Goal: Information Seeking & Learning: Learn about a topic

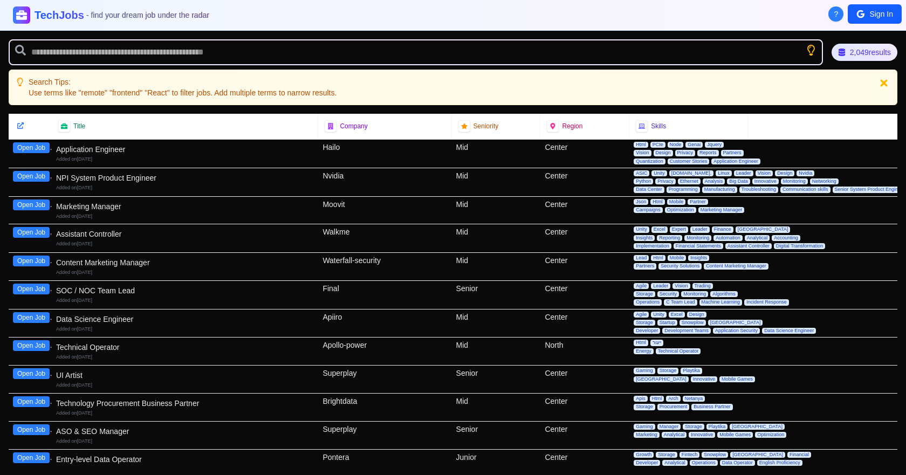
click at [882, 83] on icon at bounding box center [884, 83] width 10 height 10
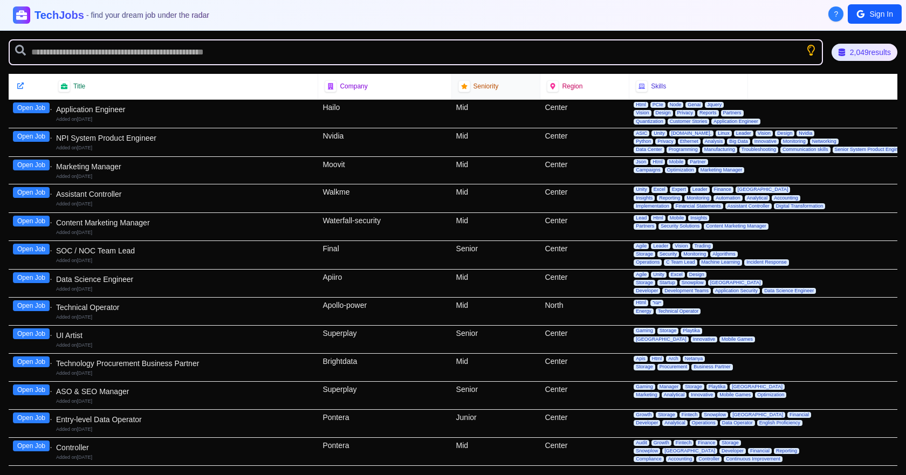
click at [488, 83] on span "Seniority" at bounding box center [486, 86] width 25 height 9
click at [462, 88] on icon at bounding box center [464, 86] width 6 height 6
click at [859, 49] on div "2,049 results" at bounding box center [865, 52] width 66 height 17
click at [853, 49] on div "2,049 results" at bounding box center [864, 52] width 60 height 16
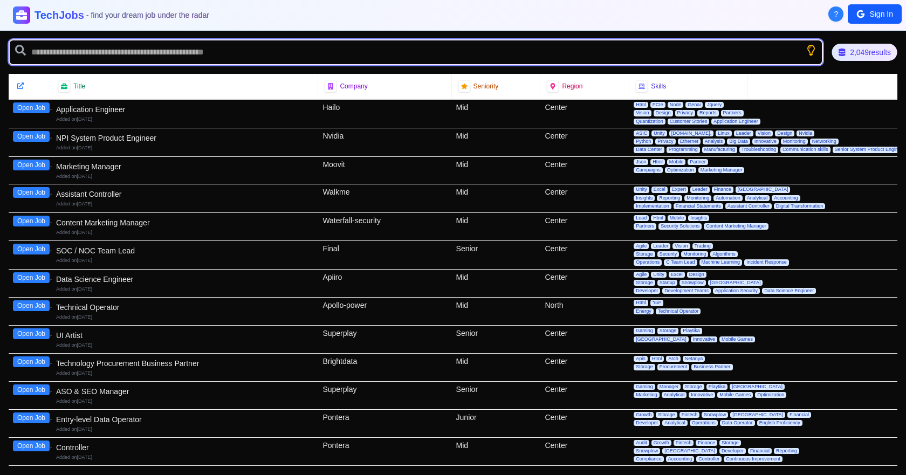
click at [747, 47] on input "text" at bounding box center [416, 52] width 814 height 26
click at [806, 61] on input "text" at bounding box center [416, 52] width 814 height 26
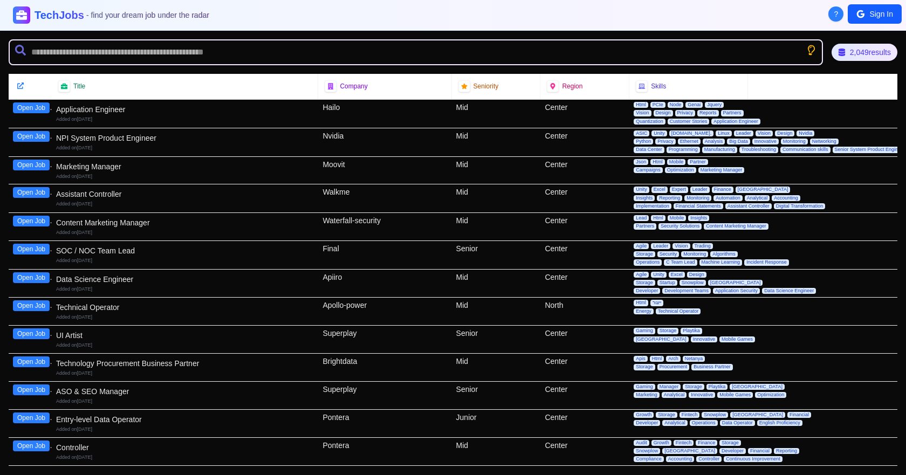
click at [806, 53] on icon "Show search tips" at bounding box center [811, 50] width 12 height 12
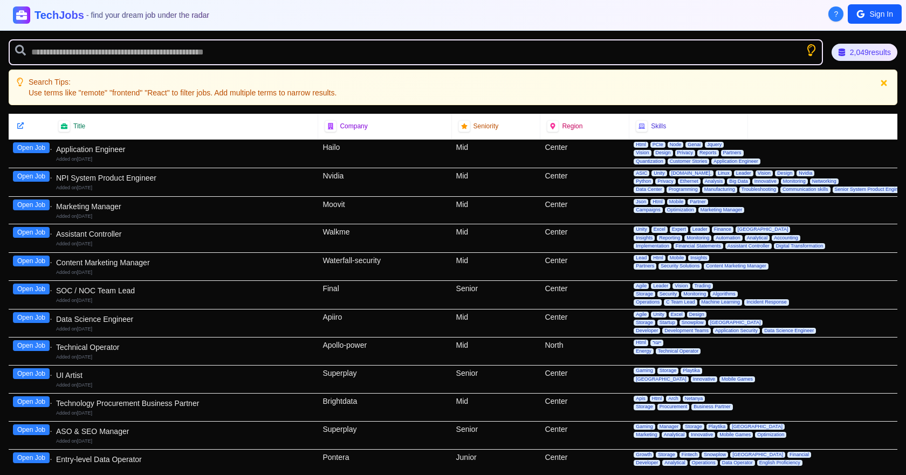
click at [806, 53] on icon "Show search tips" at bounding box center [810, 49] width 13 height 13
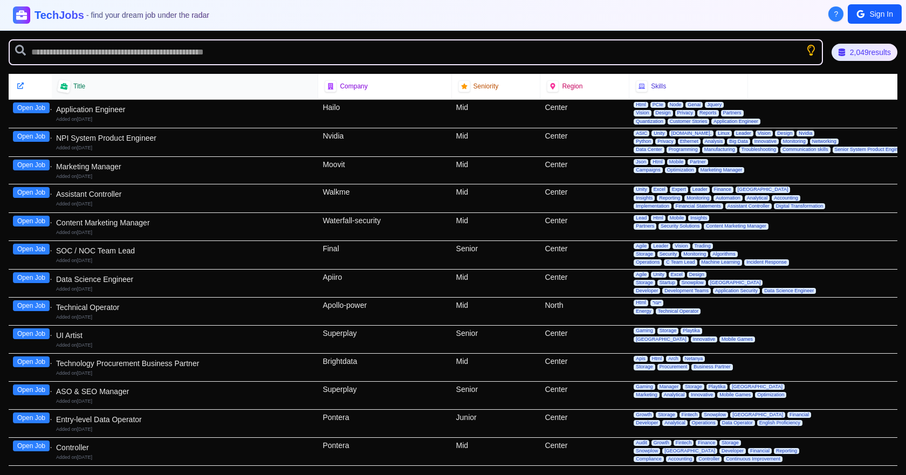
click at [70, 88] on div at bounding box center [64, 86] width 15 height 15
click at [66, 88] on icon at bounding box center [63, 86] width 7 height 6
click at [76, 82] on span "Title" at bounding box center [79, 86] width 12 height 9
click at [78, 86] on span "Title" at bounding box center [79, 86] width 12 height 9
click at [310, 91] on div "Title" at bounding box center [185, 86] width 266 height 25
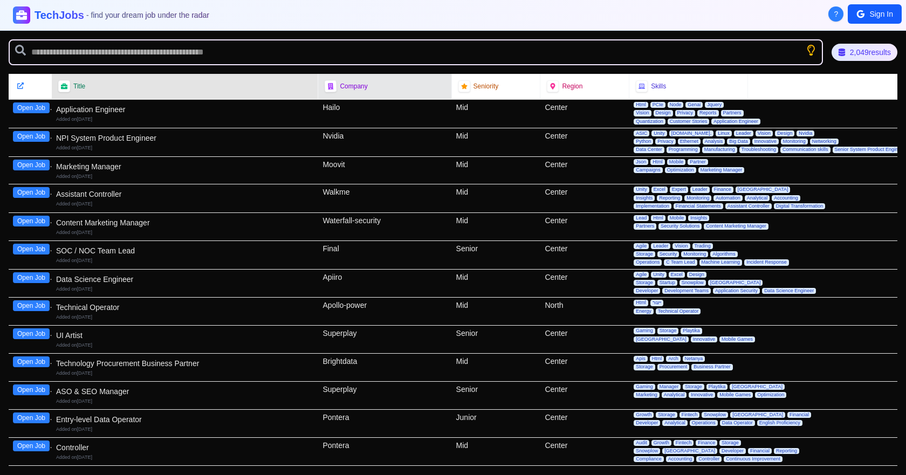
click at [318, 89] on div "Company" at bounding box center [384, 86] width 133 height 25
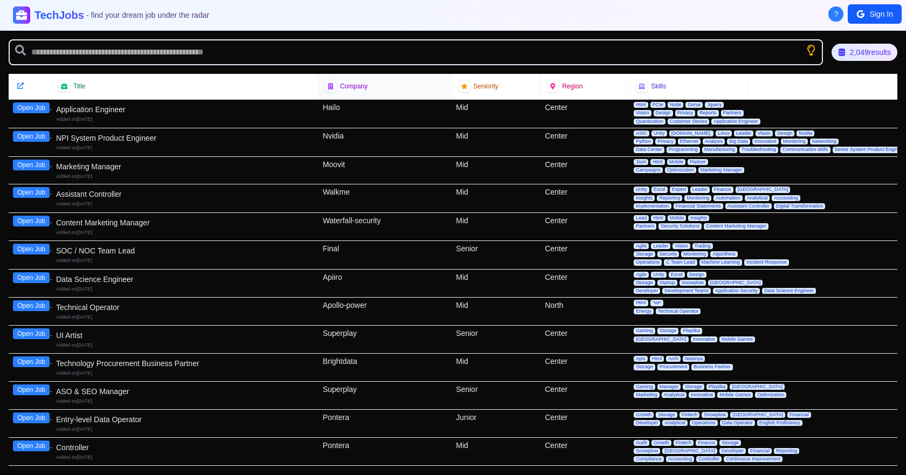
click at [319, 88] on div "Company" at bounding box center [384, 86] width 133 height 25
click at [638, 85] on icon at bounding box center [642, 87] width 8 height 8
click at [639, 86] on icon at bounding box center [642, 86] width 7 height 7
click at [651, 90] on span "Skills" at bounding box center [658, 86] width 15 height 9
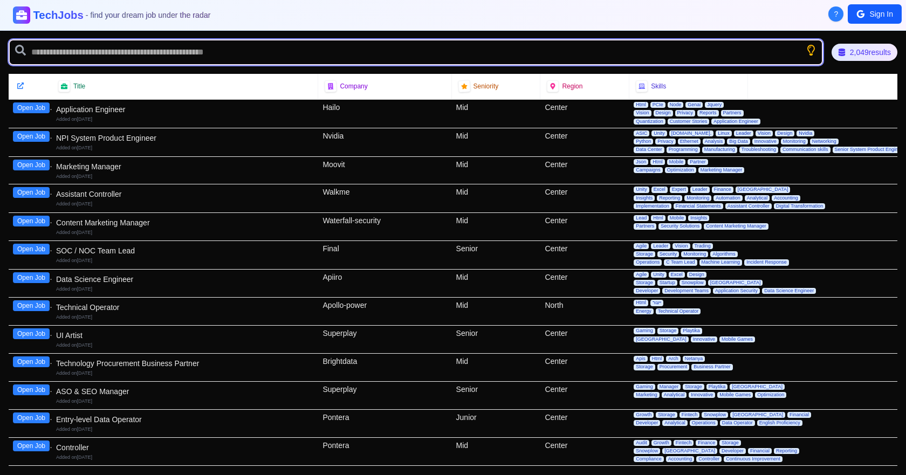
click at [46, 39] on input "text" at bounding box center [416, 52] width 814 height 26
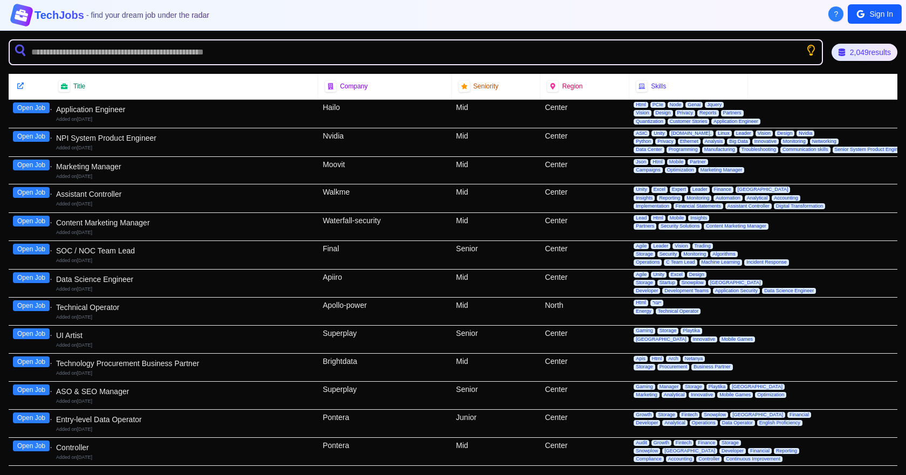
click at [16, 19] on icon at bounding box center [21, 14] width 15 height 13
click at [21, 15] on icon at bounding box center [21, 15] width 13 height 12
click at [874, 13] on button "Sign In" at bounding box center [875, 13] width 54 height 19
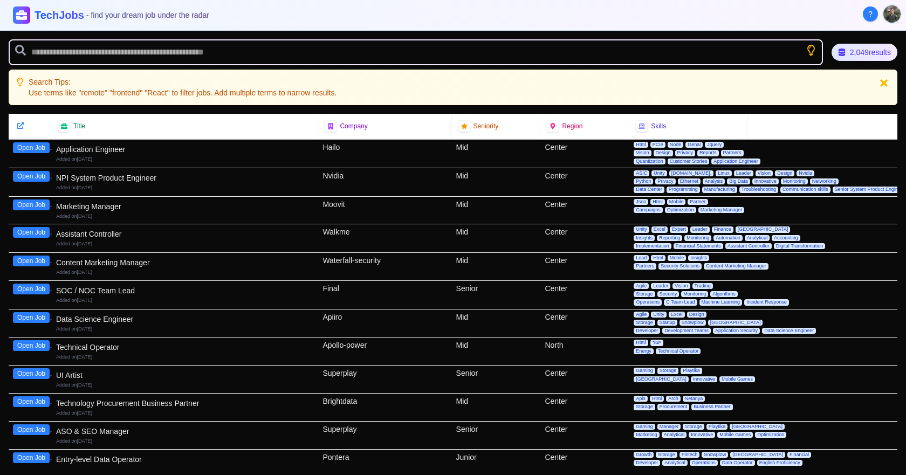
click at [886, 86] on icon at bounding box center [884, 83] width 10 height 10
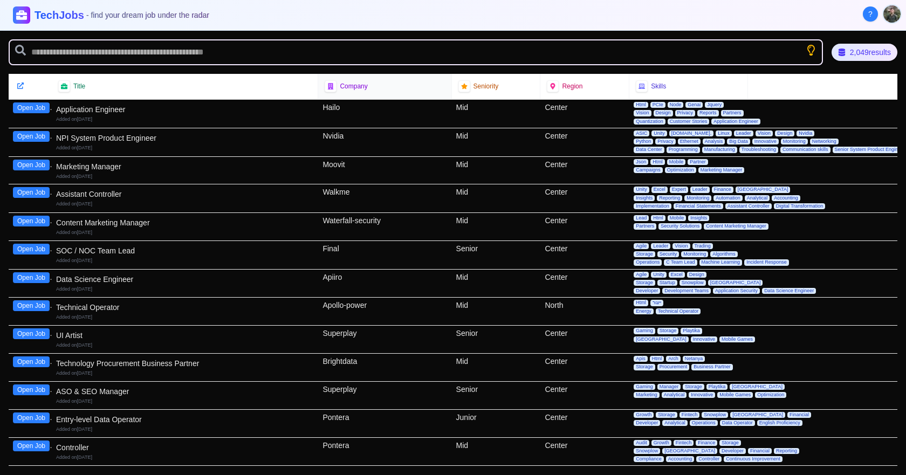
click at [336, 88] on div "Company" at bounding box center [385, 86] width 120 height 12
click at [327, 88] on icon at bounding box center [330, 87] width 7 height 8
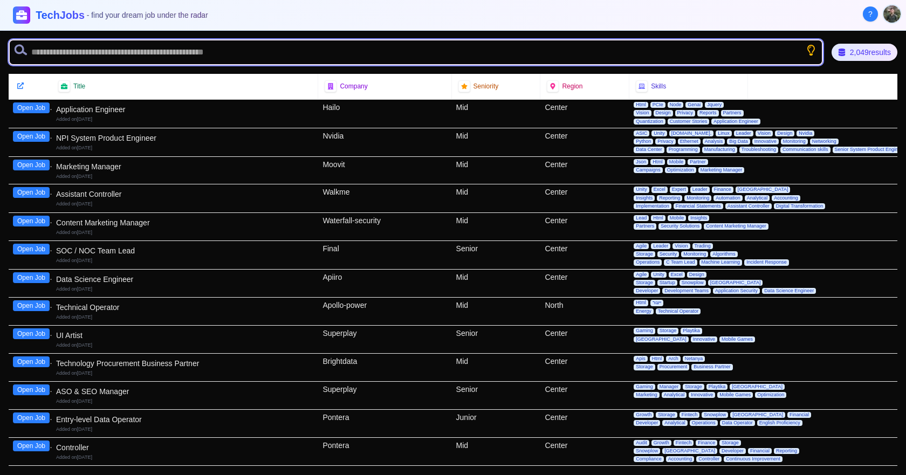
click at [90, 52] on input "text" at bounding box center [416, 52] width 814 height 26
type input "*"
type input "****"
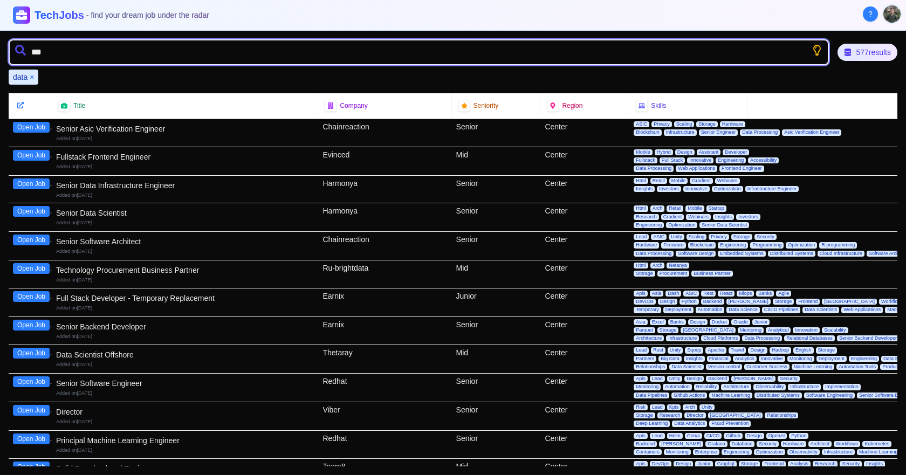
type input "****"
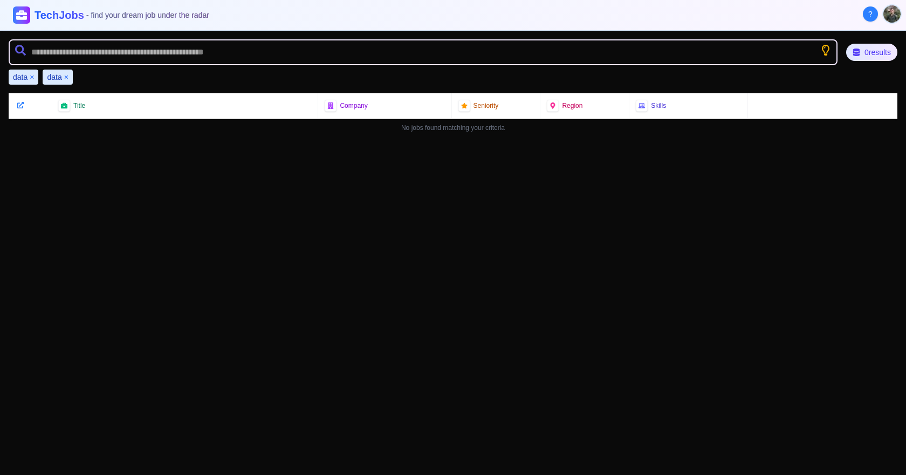
click at [32, 77] on button "×" at bounding box center [32, 77] width 4 height 11
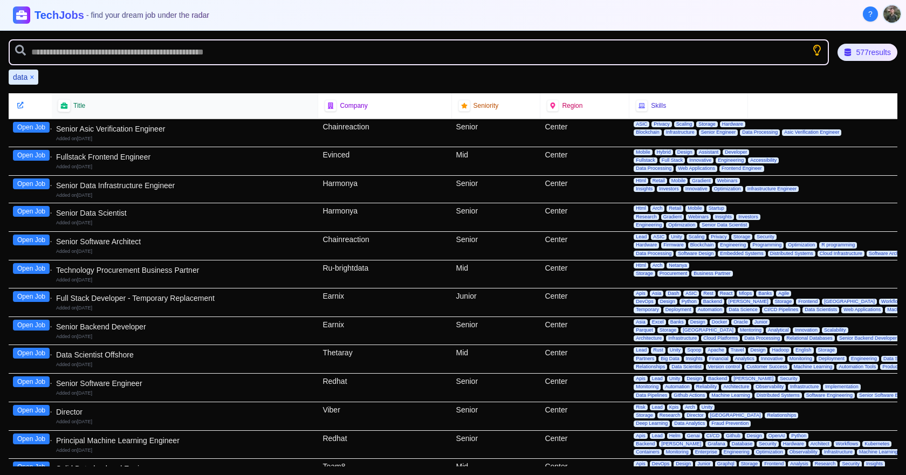
click at [67, 102] on icon at bounding box center [63, 105] width 7 height 7
click at [19, 104] on icon at bounding box center [21, 105] width 8 height 8
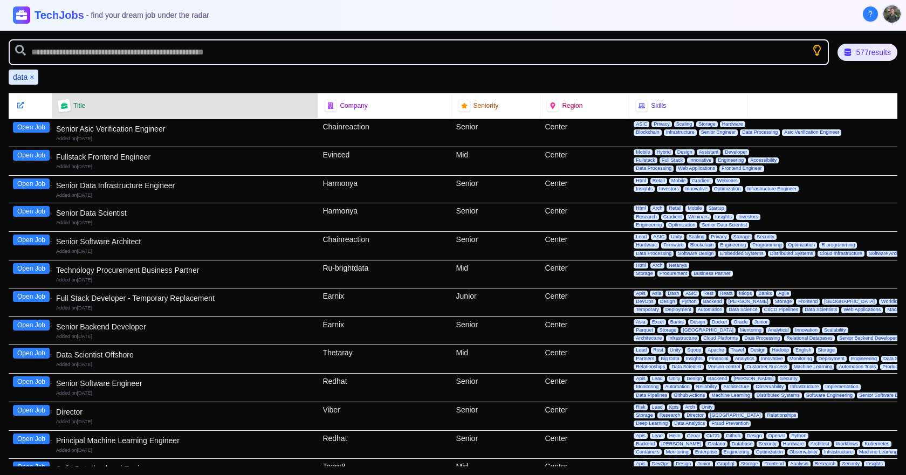
click at [59, 105] on div at bounding box center [63, 105] width 13 height 13
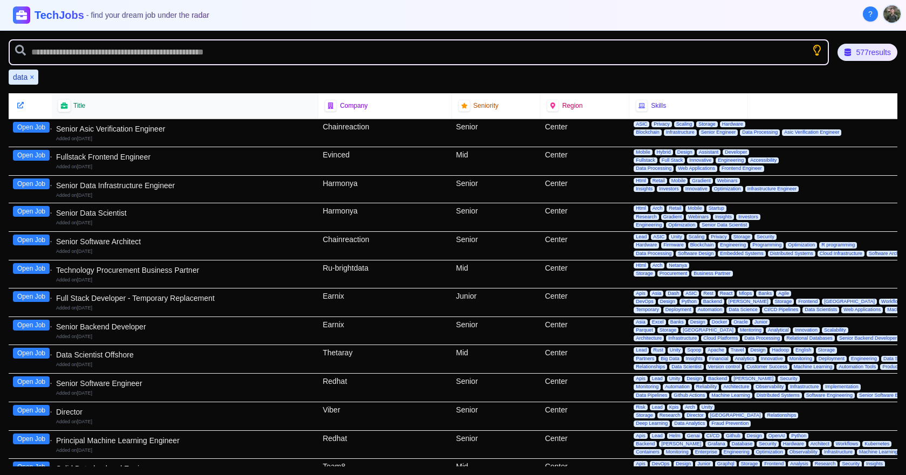
click at [60, 105] on div at bounding box center [64, 105] width 13 height 13
click at [461, 104] on icon at bounding box center [464, 105] width 6 height 6
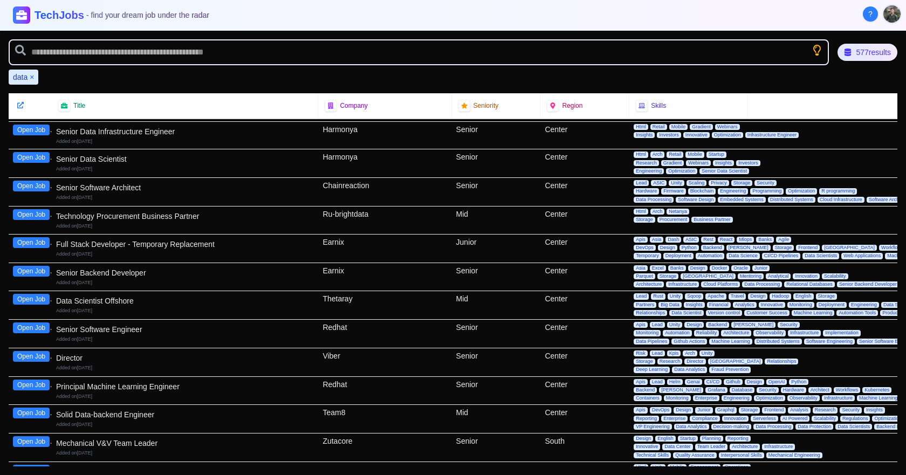
click at [471, 248] on div "Junior" at bounding box center [496, 249] width 89 height 28
copy div "Junior"
click at [330, 214] on div "Ru-brightdata" at bounding box center [384, 221] width 133 height 28
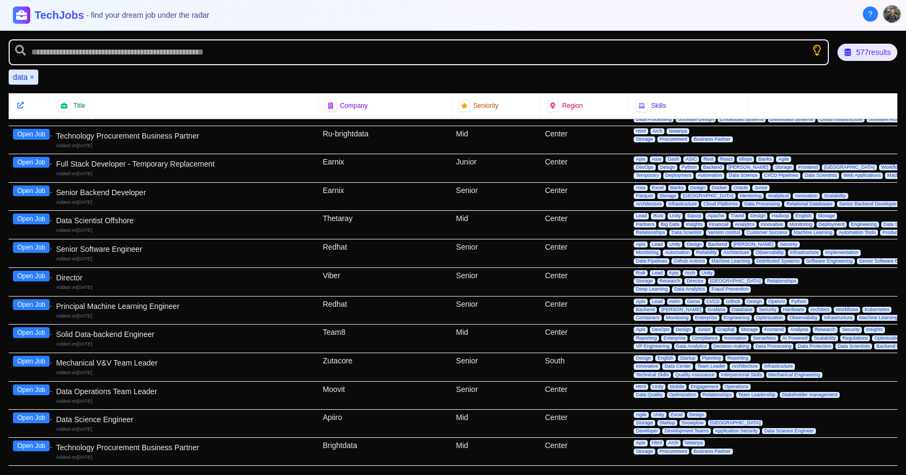
scroll to position [1012, 0]
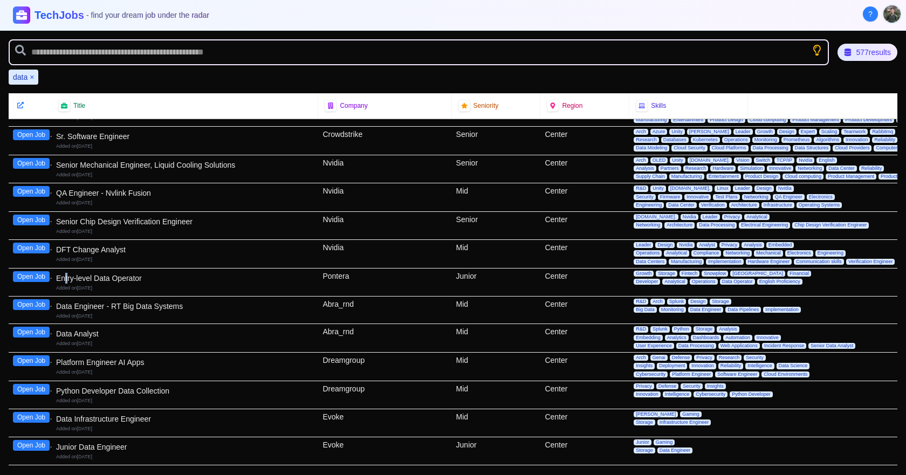
click at [67, 279] on div "Entry-level Data Operator" at bounding box center [185, 278] width 258 height 11
click at [100, 285] on div "Added on 19th August 2025" at bounding box center [185, 288] width 258 height 7
click at [32, 276] on button "Open Job" at bounding box center [31, 276] width 37 height 11
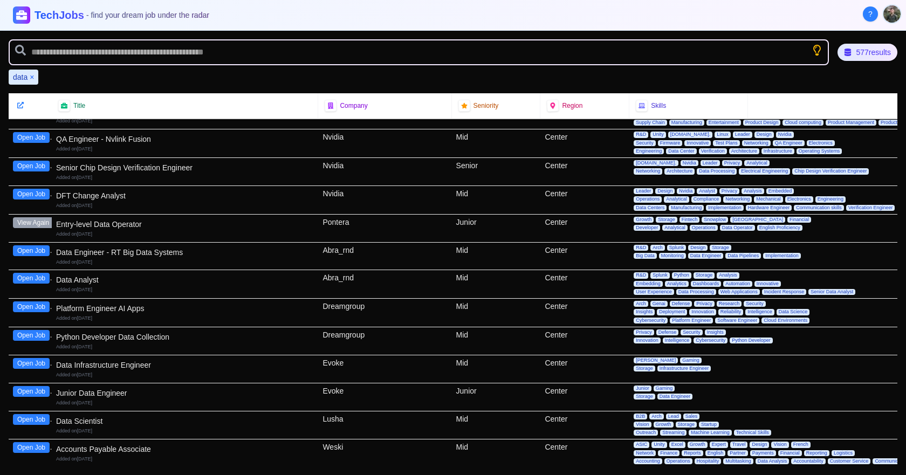
scroll to position [1689, 0]
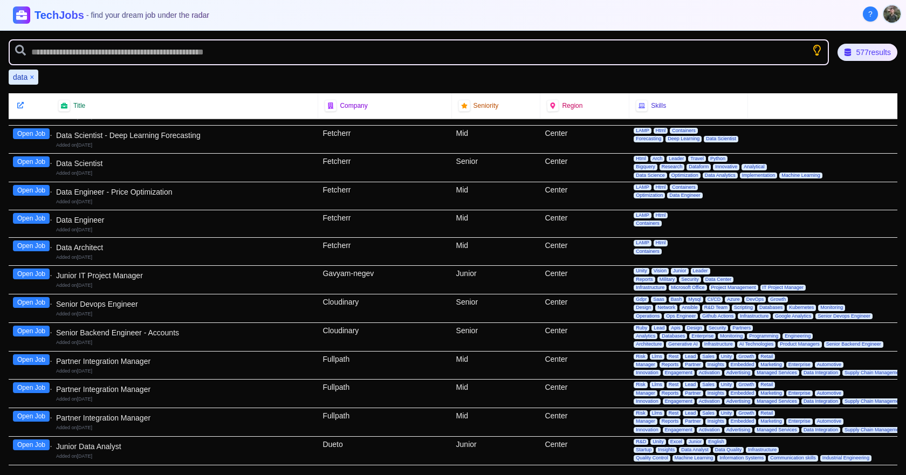
click at [72, 272] on div "Junior IT Project Manager" at bounding box center [185, 275] width 258 height 11
click at [38, 277] on button "Open Job" at bounding box center [31, 274] width 37 height 11
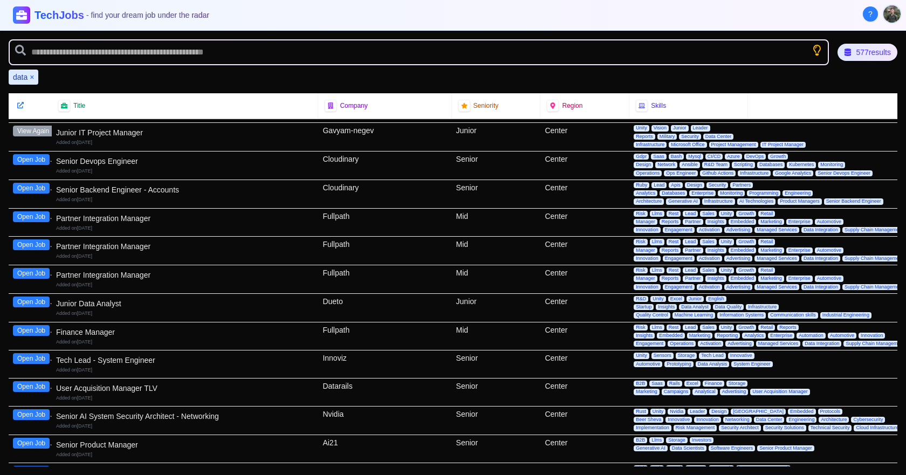
scroll to position [1851, 0]
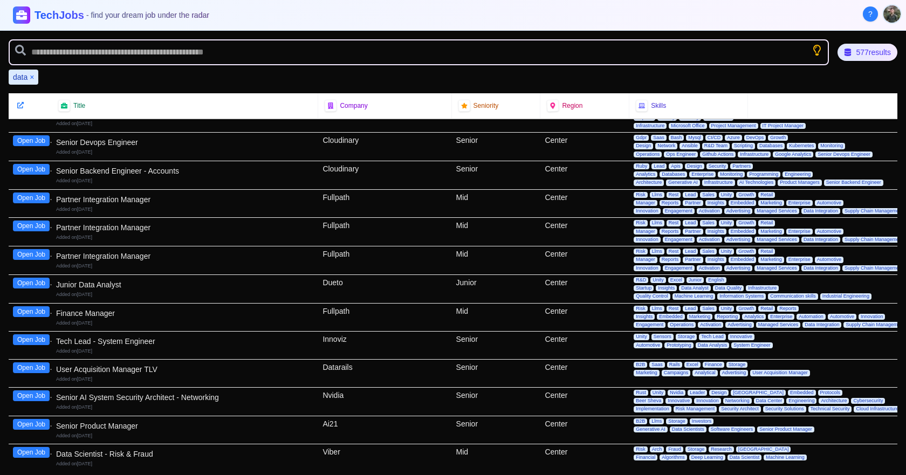
click at [99, 285] on div "Junior Data Analyst" at bounding box center [185, 284] width 258 height 11
click at [28, 284] on button "Open Job" at bounding box center [31, 283] width 37 height 11
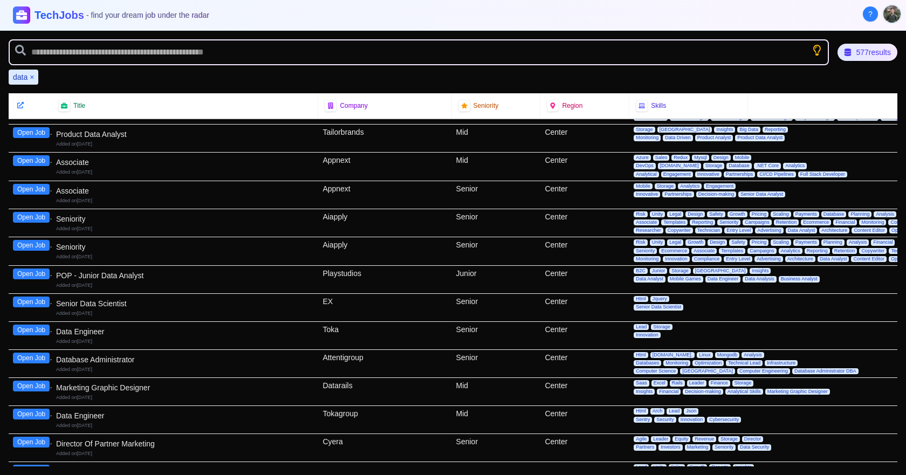
click at [23, 277] on button "Open Job" at bounding box center [31, 274] width 37 height 11
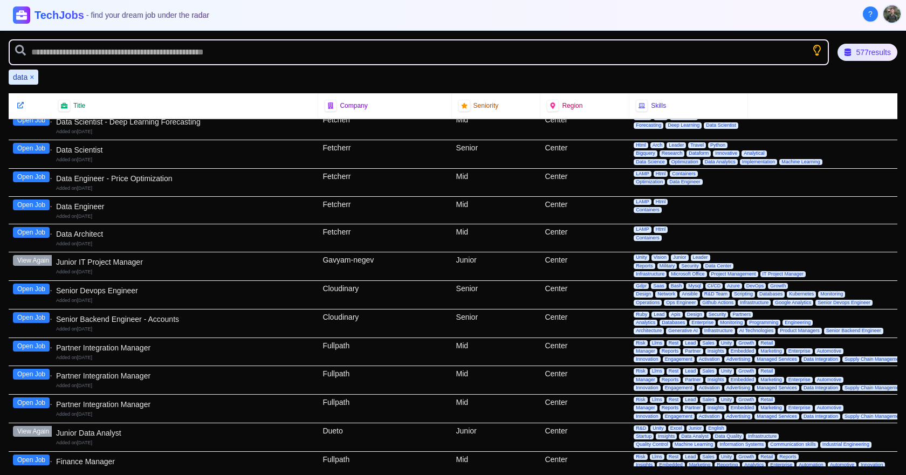
scroll to position [1743, 0]
